Goal: Task Accomplishment & Management: Manage account settings

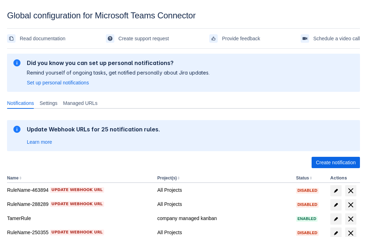
click at [336, 162] on span "Create notification" at bounding box center [336, 162] width 40 height 11
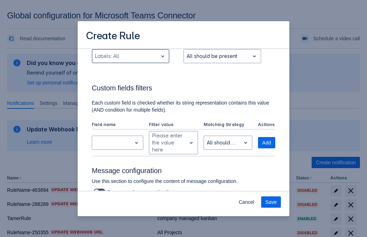
click at [130, 60] on div "Scrollable content" at bounding box center [125, 56] width 60 height 8
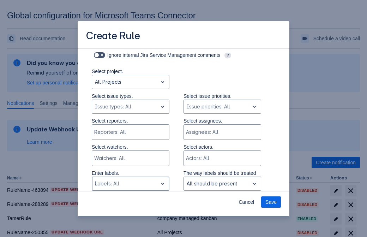
type input "329318_label"
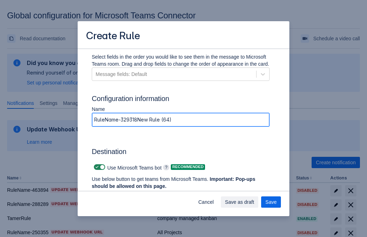
type input "RuleName-329318New Rule (64)"
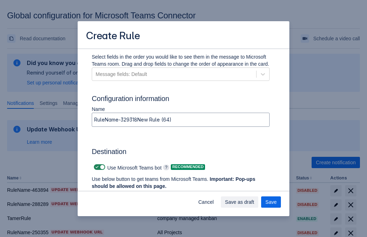
click at [96, 167] on span "Scrollable content" at bounding box center [97, 167] width 6 height 6
click at [96, 167] on input "Scrollable content" at bounding box center [96, 167] width 5 height 5
checkbox input "false"
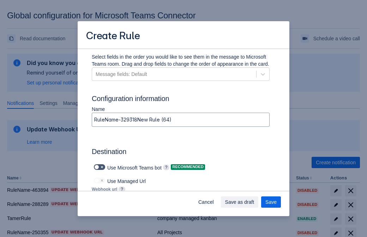
type input "https://prod-172.westeurope.logic.azure.com:443/workflows/ae977bb6ae334c9d95dfe…"
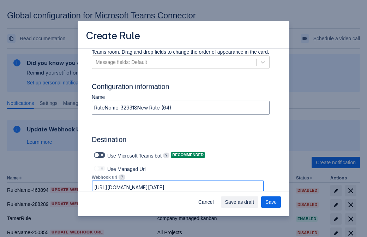
click at [255, 202] on span "Save as draft" at bounding box center [239, 201] width 29 height 11
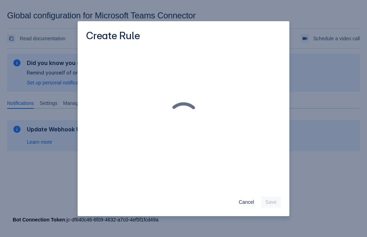
scroll to position [0, 0]
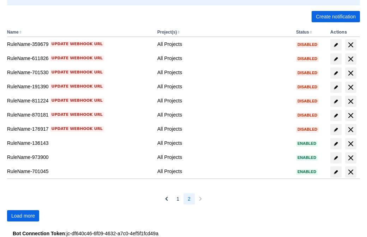
click at [23, 216] on span "Load more" at bounding box center [23, 215] width 24 height 11
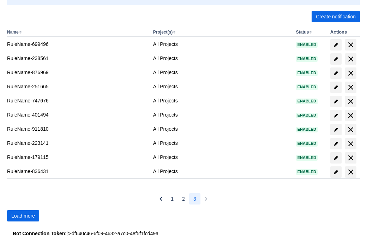
click at [23, 216] on span "Load more" at bounding box center [23, 215] width 24 height 11
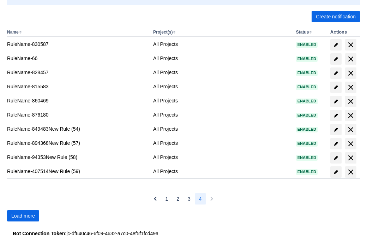
click at [23, 216] on span "Load more" at bounding box center [23, 215] width 24 height 11
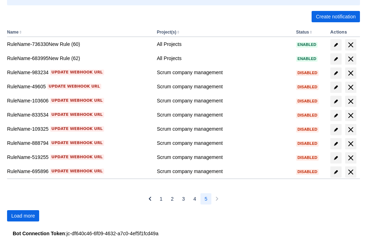
click at [23, 216] on span "Load more" at bounding box center [23, 215] width 24 height 11
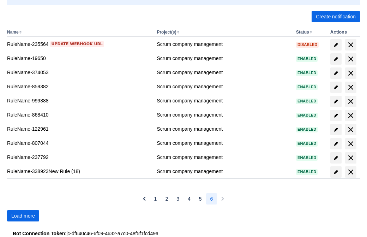
click at [23, 216] on span "Load more" at bounding box center [23, 215] width 24 height 11
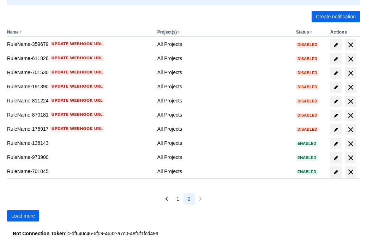
click at [23, 216] on span "Load more" at bounding box center [23, 215] width 24 height 11
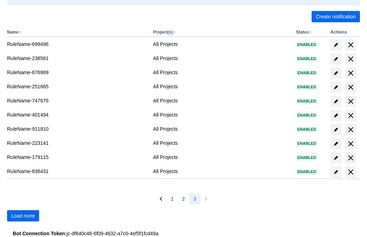
click at [23, 216] on span "Load more" at bounding box center [23, 215] width 24 height 11
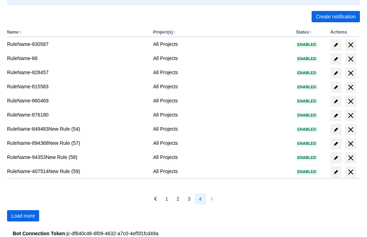
click at [23, 216] on span "Load more" at bounding box center [23, 215] width 24 height 11
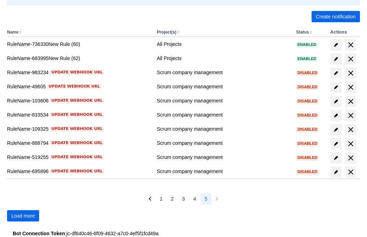
click at [23, 216] on span "Load more" at bounding box center [23, 215] width 24 height 11
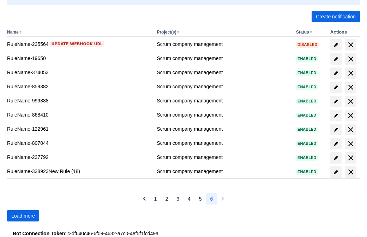
click at [23, 216] on span "Load more" at bounding box center [23, 215] width 24 height 11
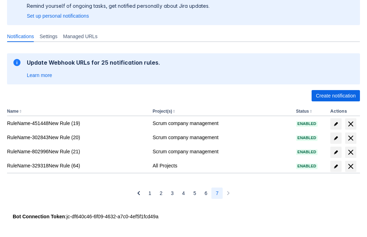
scroll to position [67, 0]
click at [351, 166] on span "delete" at bounding box center [351, 166] width 8 height 8
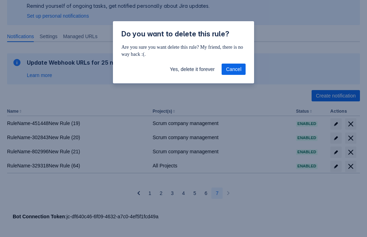
click at [192, 69] on span "Yes, delete it forever" at bounding box center [192, 69] width 45 height 11
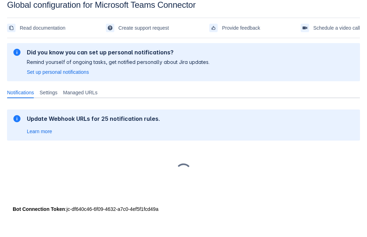
scroll to position [11, 0]
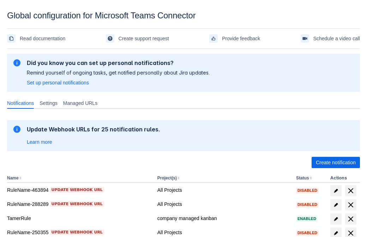
click at [336, 162] on span "Create notification" at bounding box center [336, 162] width 40 height 11
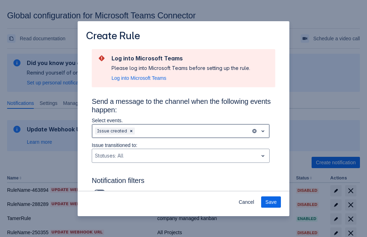
click at [181, 131] on div "Scrollable content" at bounding box center [192, 131] width 112 height 8
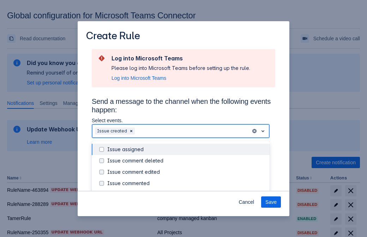
scroll to position [76, 0]
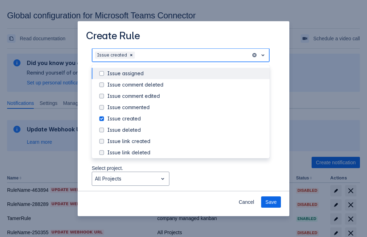
click at [187, 119] on div "Issue created" at bounding box center [186, 118] width 158 height 7
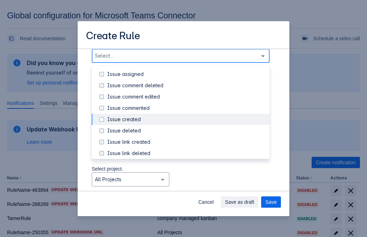
click at [187, 184] on div "Issue updated" at bounding box center [186, 187] width 158 height 7
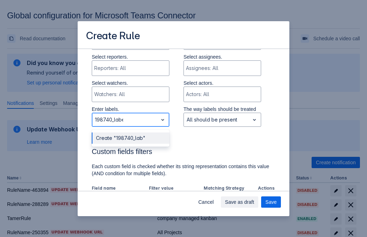
type input "198740_label"
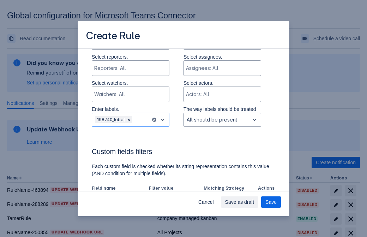
scroll to position [463, 0]
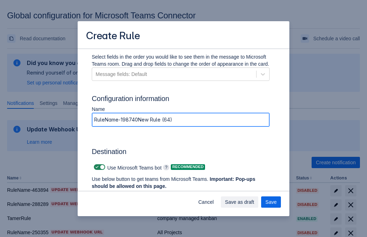
type input "RuleName-198740New Rule (64)"
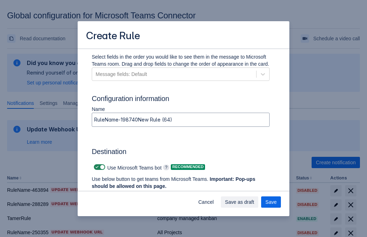
click at [96, 167] on span "Scrollable content" at bounding box center [97, 167] width 6 height 6
click at [96, 167] on input "Scrollable content" at bounding box center [96, 167] width 5 height 5
checkbox input "false"
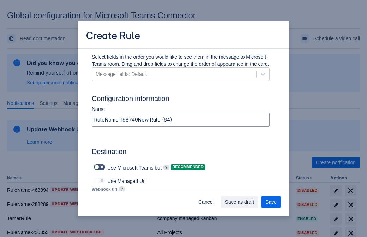
type input "https://prod-112.westeurope.logic.azure.com:443/workflows/bae959254738451b85002…"
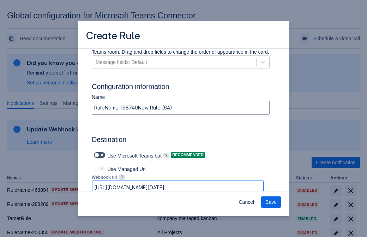
click at [271, 202] on span "Save" at bounding box center [271, 201] width 11 height 11
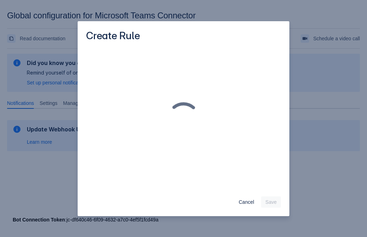
scroll to position [0, 0]
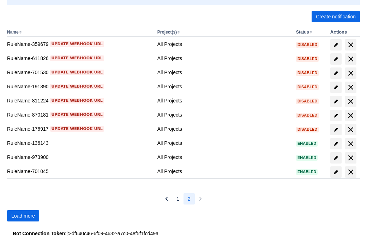
click at [23, 216] on span "Load more" at bounding box center [23, 215] width 24 height 11
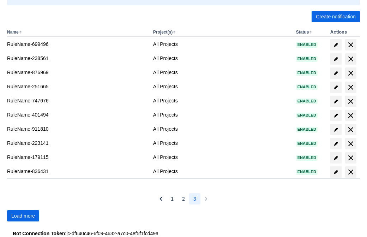
click at [23, 216] on span "Load more" at bounding box center [23, 215] width 24 height 11
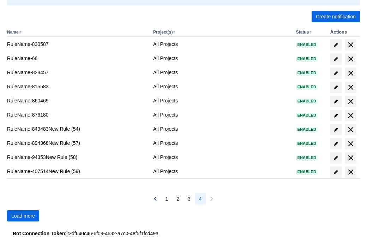
click at [23, 216] on span "Load more" at bounding box center [23, 215] width 24 height 11
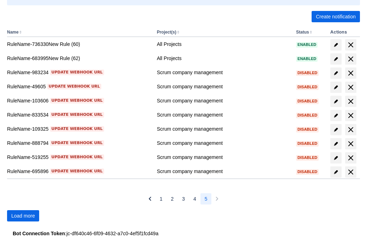
click at [23, 216] on span "Load more" at bounding box center [23, 215] width 24 height 11
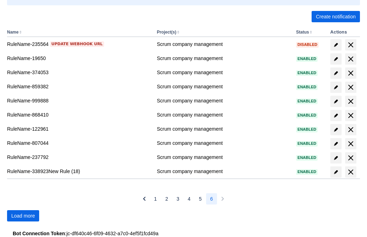
click at [23, 216] on span "Load more" at bounding box center [23, 215] width 24 height 11
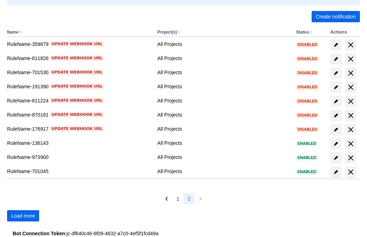
click at [23, 216] on span "Load more" at bounding box center [23, 215] width 24 height 11
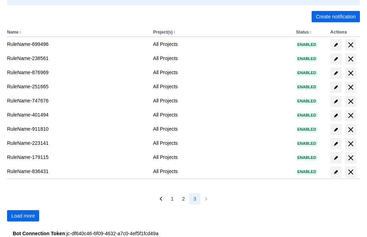
click at [23, 216] on span "Load more" at bounding box center [23, 215] width 24 height 11
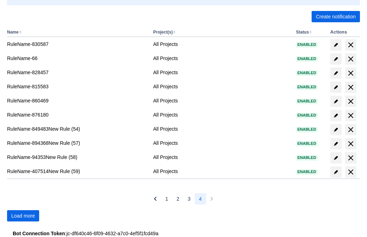
click at [23, 216] on span "Load more" at bounding box center [23, 215] width 24 height 11
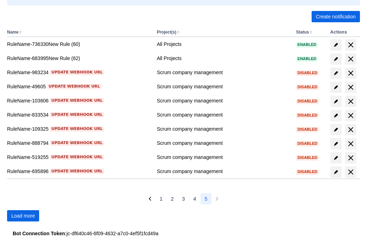
click at [23, 216] on span "Load more" at bounding box center [23, 215] width 24 height 11
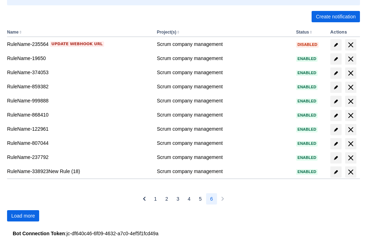
click at [23, 216] on span "Load more" at bounding box center [23, 215] width 24 height 11
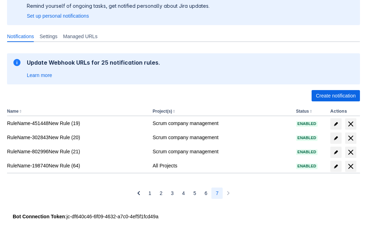
click at [351, 166] on span "delete" at bounding box center [351, 166] width 8 height 8
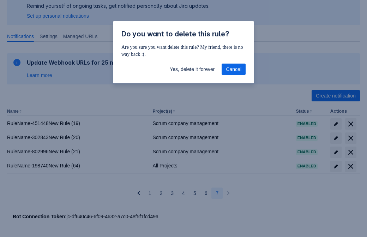
click at [192, 69] on span "Yes, delete it forever" at bounding box center [192, 69] width 45 height 11
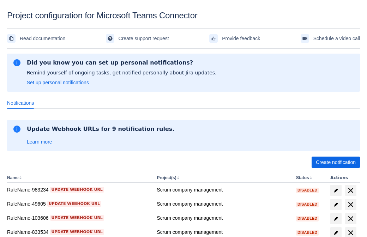
click at [336, 162] on span "Create notification" at bounding box center [336, 162] width 40 height 11
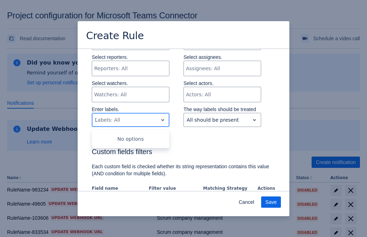
type input "145795_label"
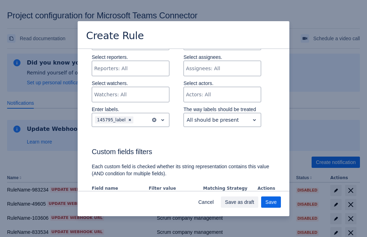
scroll to position [431, 0]
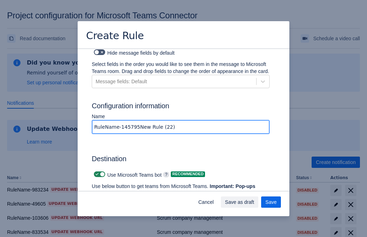
type input "RuleName-145795New Rule (22)"
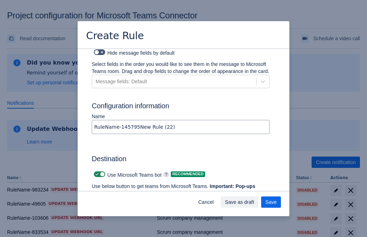
click at [96, 172] on span at bounding box center [97, 175] width 6 height 6
click at [96, 172] on input "checkbox" at bounding box center [96, 174] width 5 height 5
checkbox input "false"
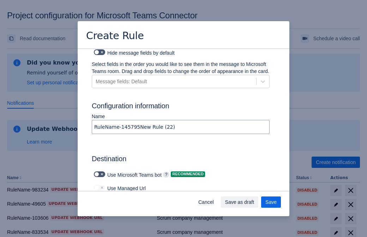
type input "https://prod-103.westeurope.logic.azure.com:443/workflows/562279af401f414e8dae6…"
click at [255, 202] on span "Save as draft" at bounding box center [239, 202] width 29 height 11
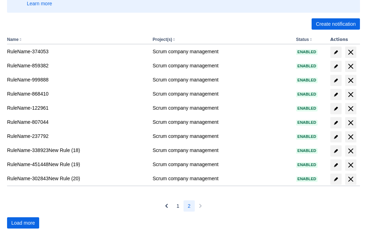
click at [23, 223] on span "Load more" at bounding box center [23, 223] width 24 height 11
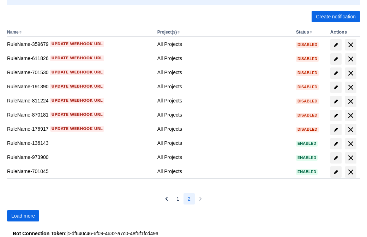
click at [23, 216] on span "Load more" at bounding box center [23, 215] width 24 height 11
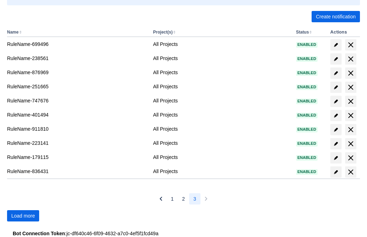
click at [23, 216] on span "Load more" at bounding box center [23, 215] width 24 height 11
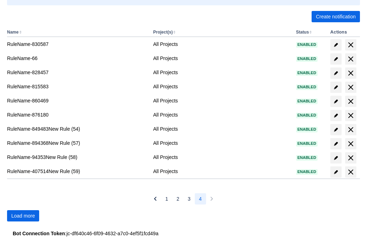
click at [23, 216] on span "Load more" at bounding box center [23, 215] width 24 height 11
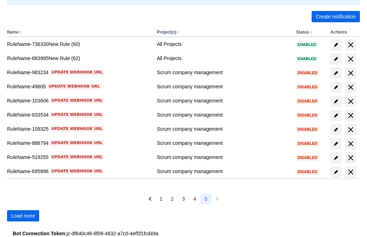
click at [23, 216] on span "Load more" at bounding box center [23, 215] width 24 height 11
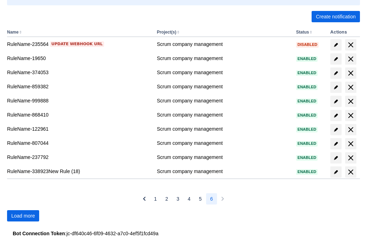
click at [23, 216] on span "Load more" at bounding box center [23, 215] width 24 height 11
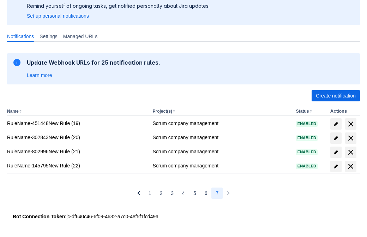
click at [351, 166] on span "delete" at bounding box center [351, 166] width 8 height 8
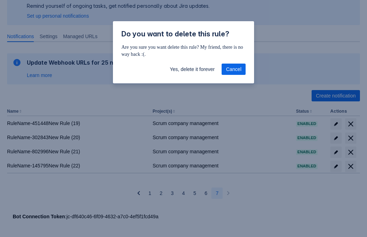
click at [192, 69] on span "Yes, delete it forever" at bounding box center [192, 69] width 45 height 11
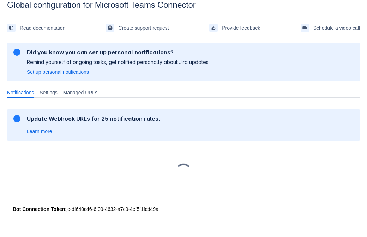
scroll to position [11, 0]
